Goal: Download file/media

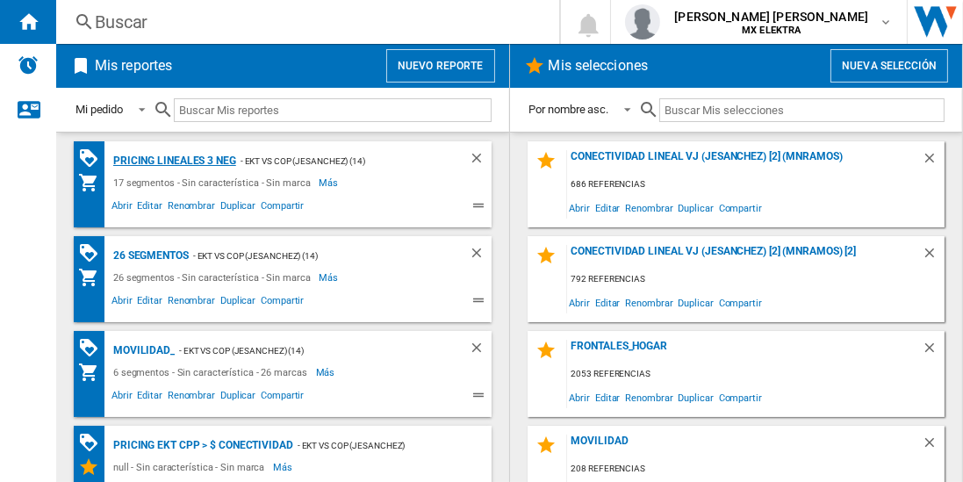
click at [173, 160] on div "Pricing lineales 3 neg" at bounding box center [172, 161] width 127 height 22
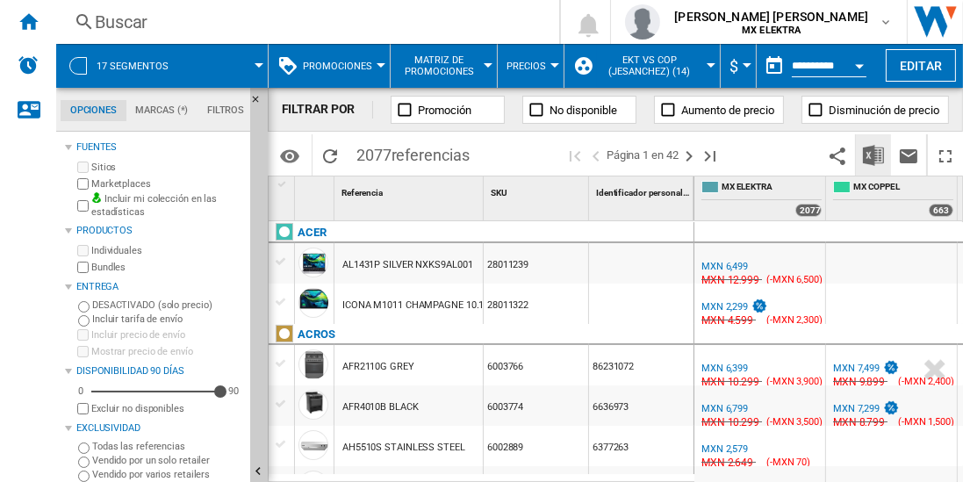
click at [874, 154] on img "Descargar en Excel" at bounding box center [873, 155] width 21 height 21
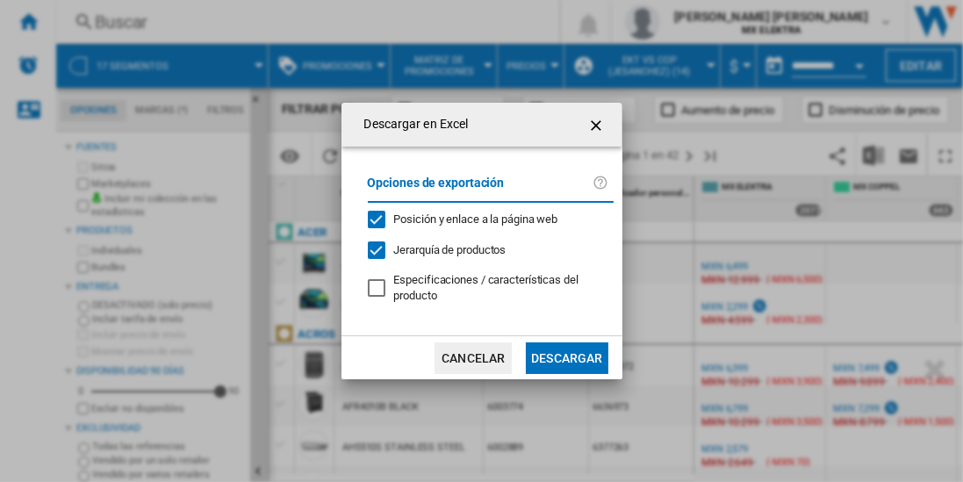
click at [566, 356] on button "Descargar" at bounding box center [567, 358] width 82 height 32
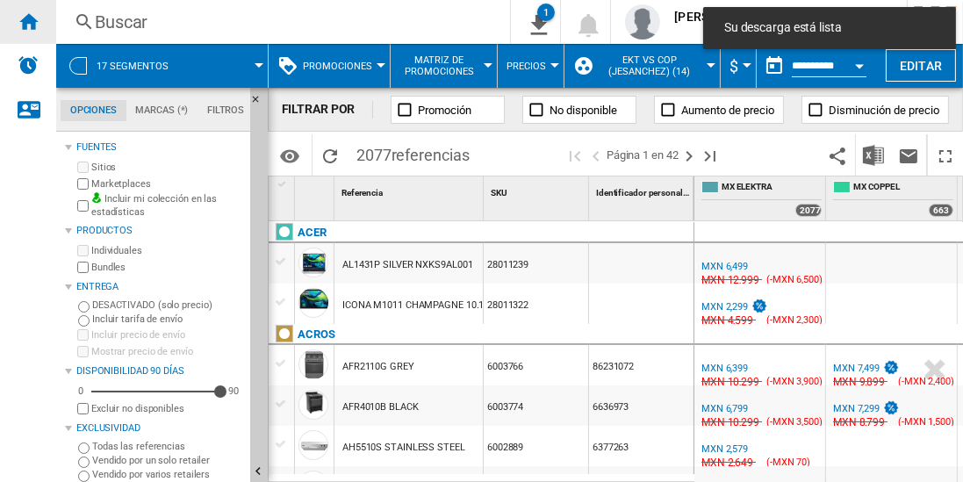
click at [28, 21] on ng-md-icon "Inicio" at bounding box center [28, 21] width 21 height 21
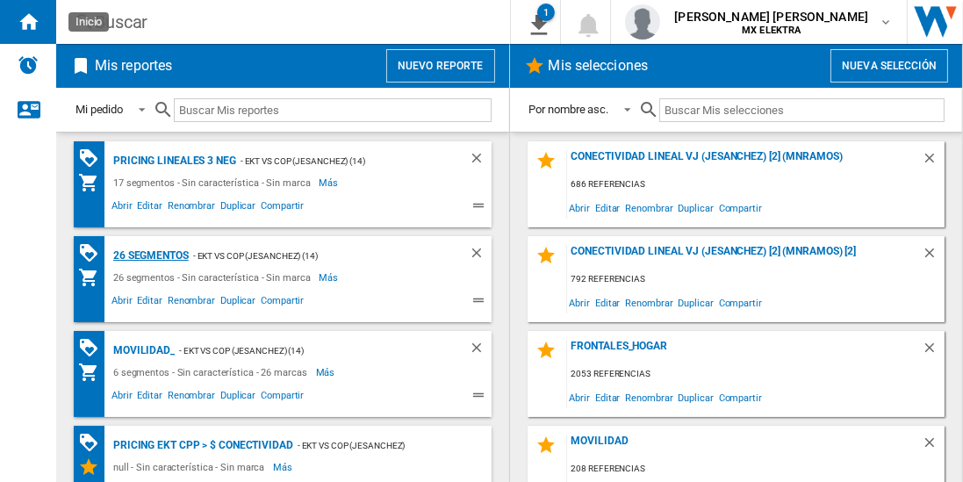
click at [151, 254] on div "26 segmentos" at bounding box center [149, 256] width 80 height 22
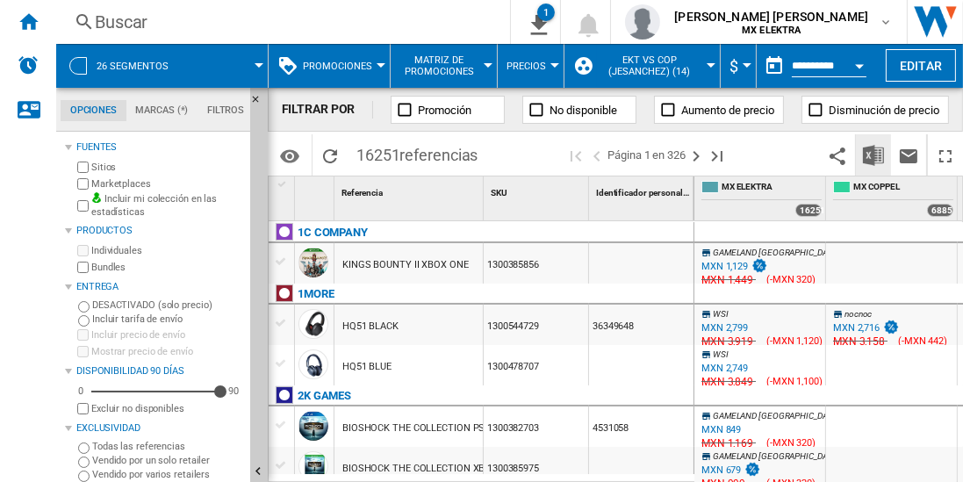
click at [874, 154] on img "Descargar en Excel" at bounding box center [873, 155] width 21 height 21
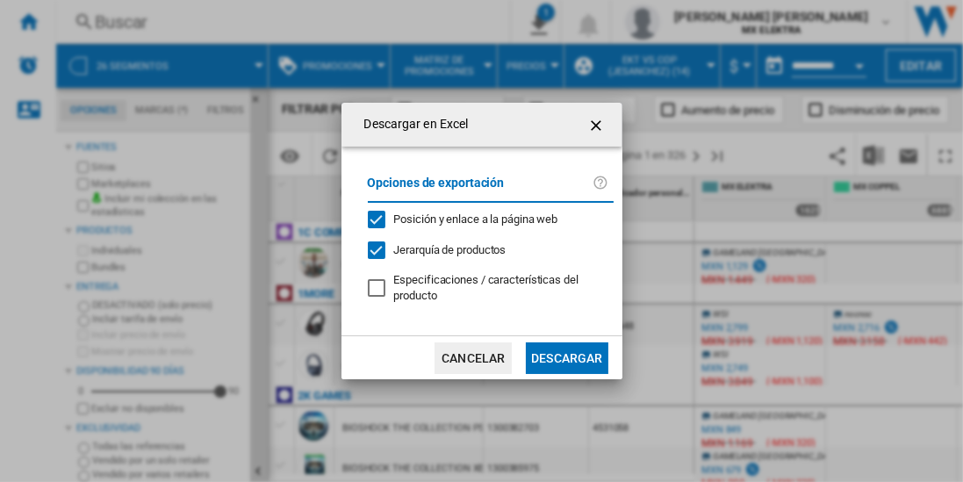
click at [566, 356] on button "Descargar" at bounding box center [567, 358] width 82 height 32
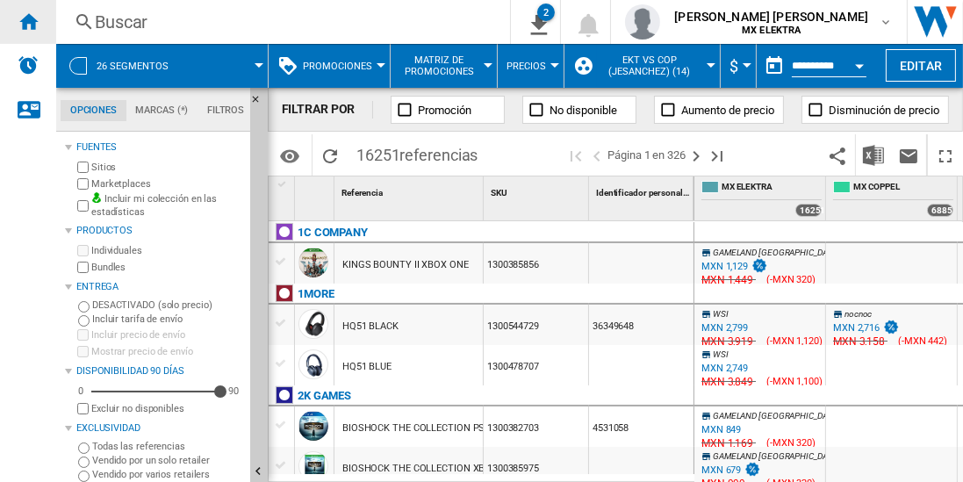
click at [28, 21] on ng-md-icon "Inicio" at bounding box center [28, 21] width 21 height 21
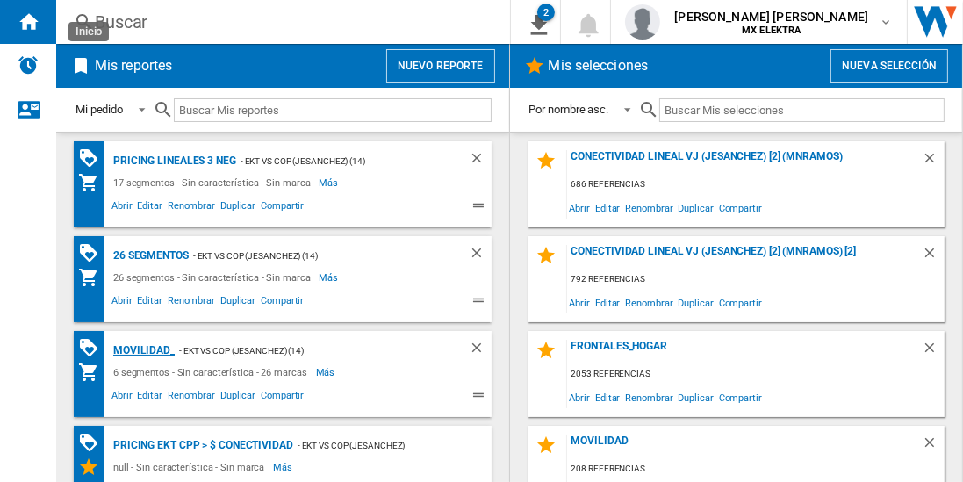
click at [141, 347] on div "MOVILIDAD_" at bounding box center [142, 351] width 66 height 22
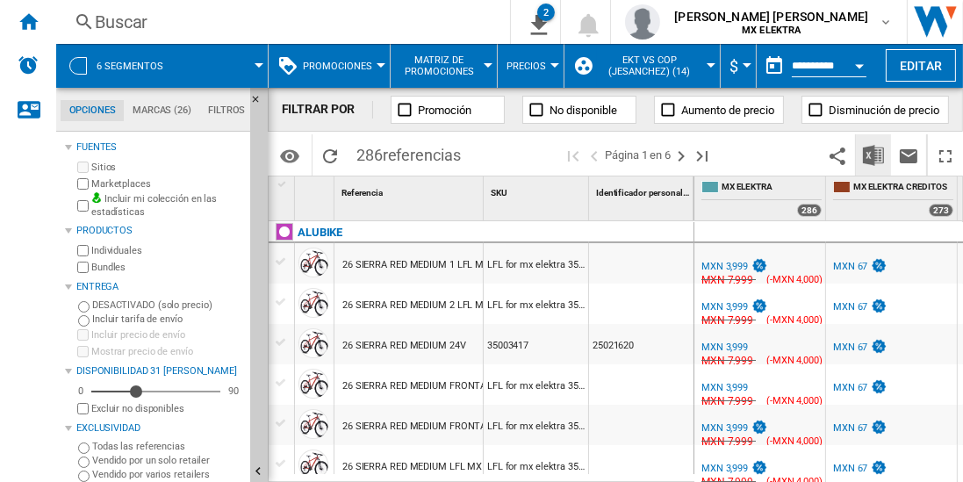
click at [874, 154] on img "Descargar en Excel" at bounding box center [873, 155] width 21 height 21
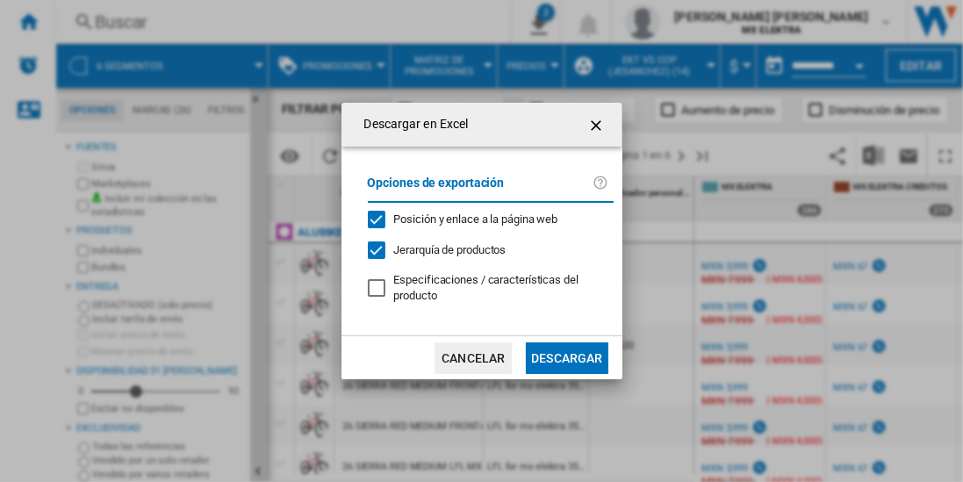
click at [566, 356] on button "Descargar" at bounding box center [567, 358] width 82 height 32
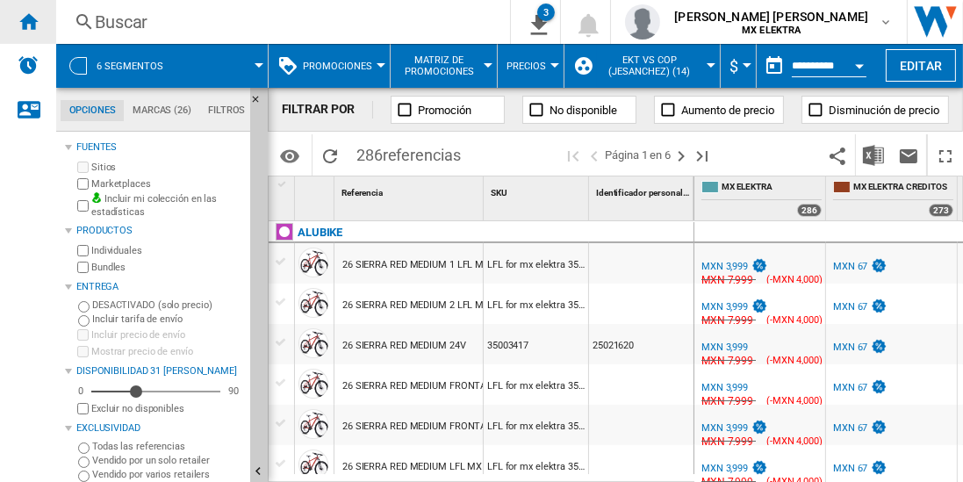
click at [28, 21] on ng-md-icon "Inicio" at bounding box center [28, 21] width 21 height 21
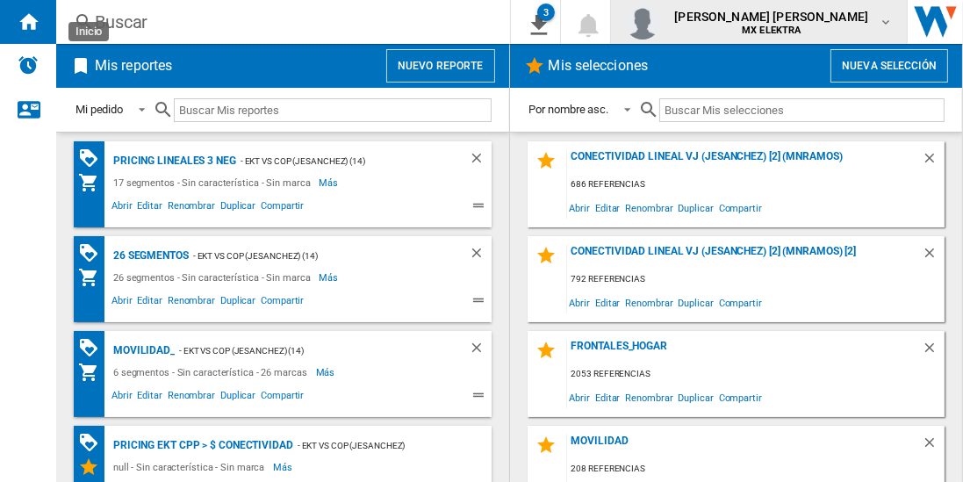
click at [776, 23] on span "[PERSON_NAME] [PERSON_NAME]" at bounding box center [771, 17] width 194 height 18
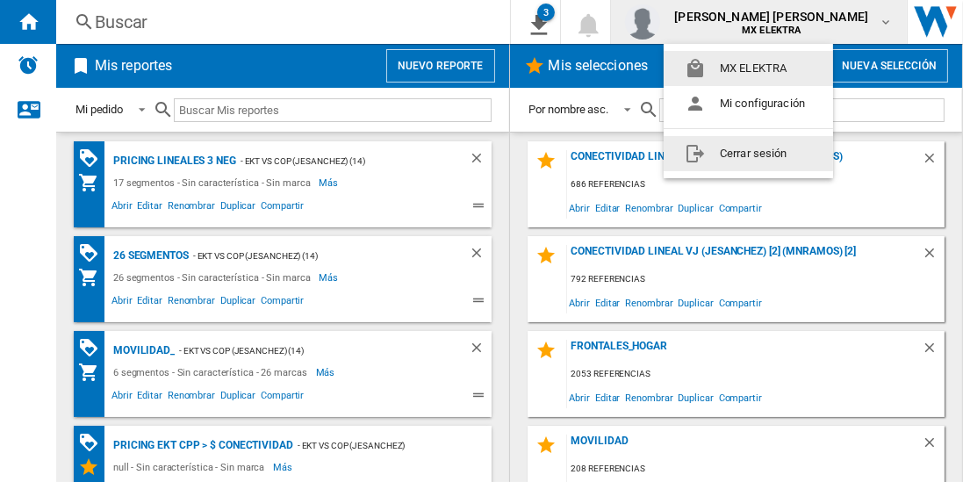
click at [741, 151] on button "Cerrar sesión" at bounding box center [747, 153] width 169 height 35
